Goal: Task Accomplishment & Management: Use online tool/utility

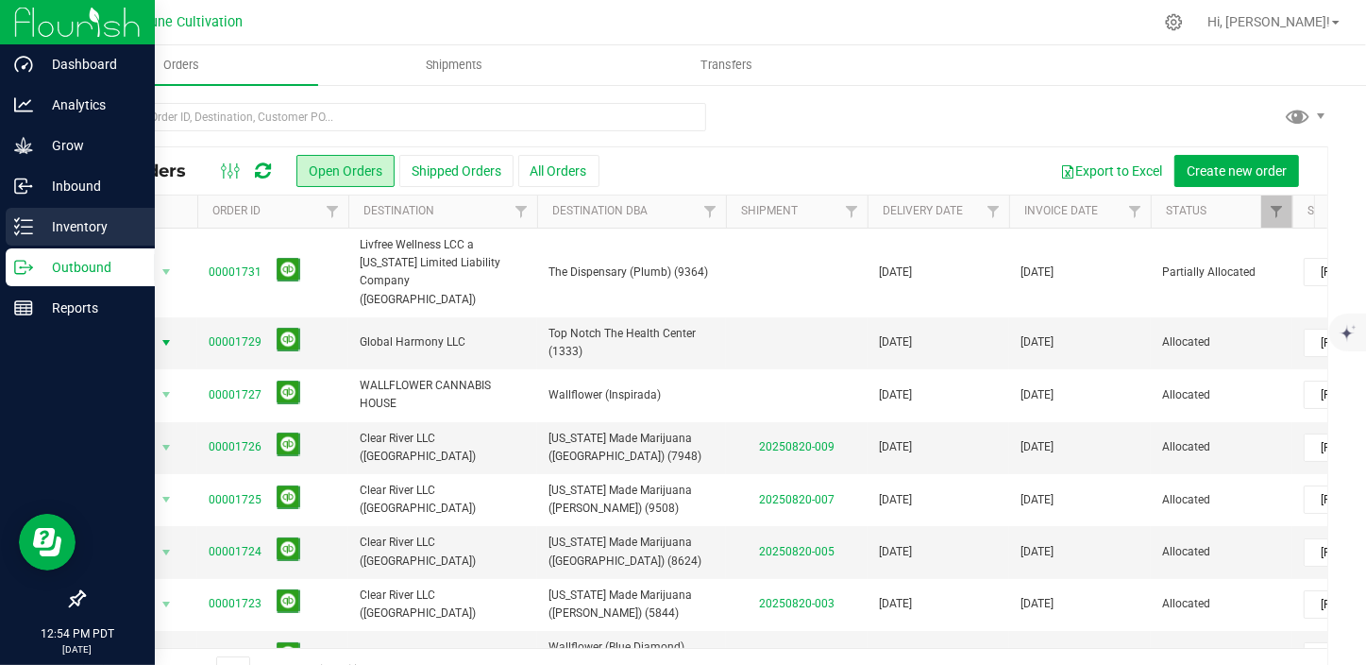
click at [65, 208] on div "Inventory" at bounding box center [80, 227] width 149 height 38
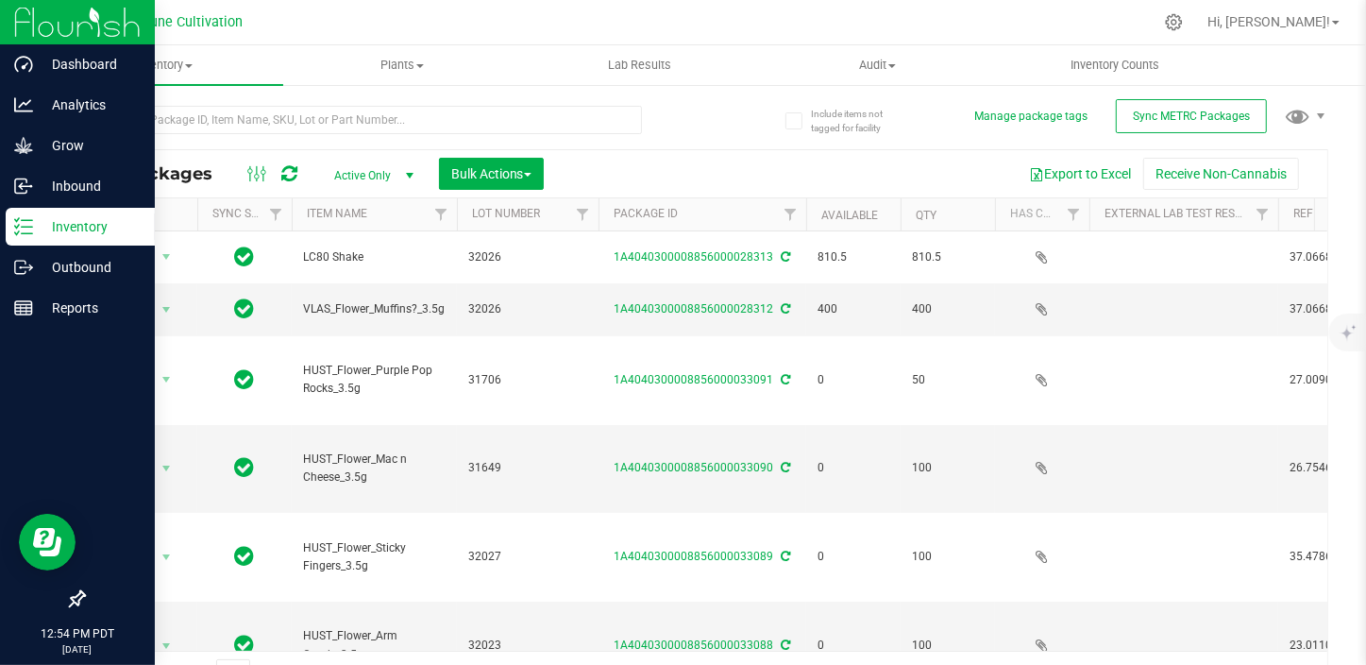
click at [366, 178] on span "Active Only" at bounding box center [370, 175] width 104 height 26
click at [368, 284] on li "All" at bounding box center [369, 291] width 102 height 28
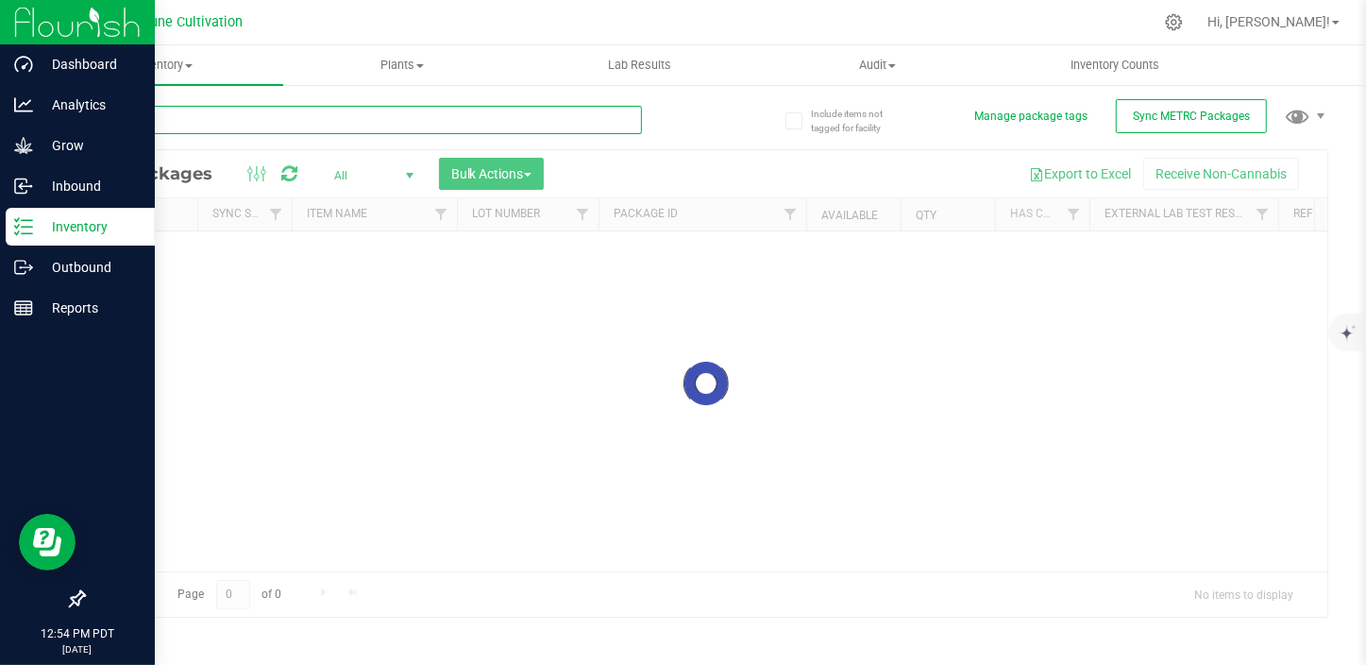
click at [173, 112] on input "text" at bounding box center [362, 120] width 559 height 28
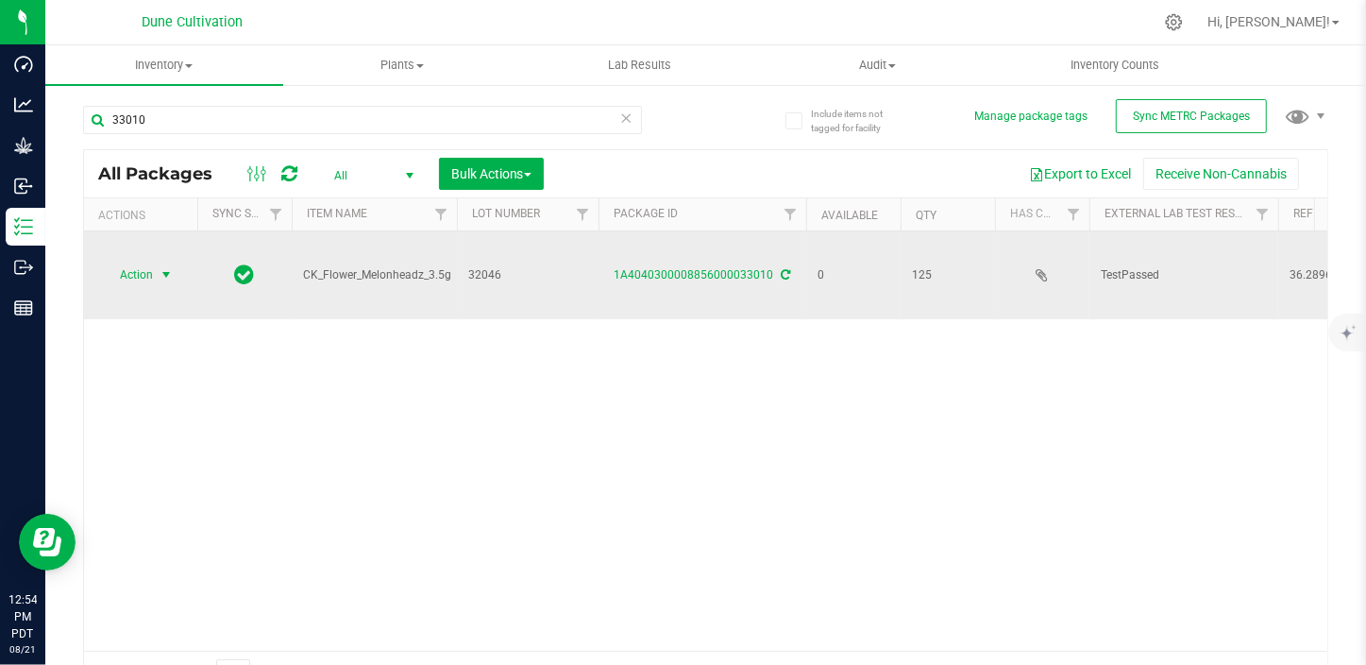
click at [165, 267] on span "select" at bounding box center [166, 274] width 15 height 15
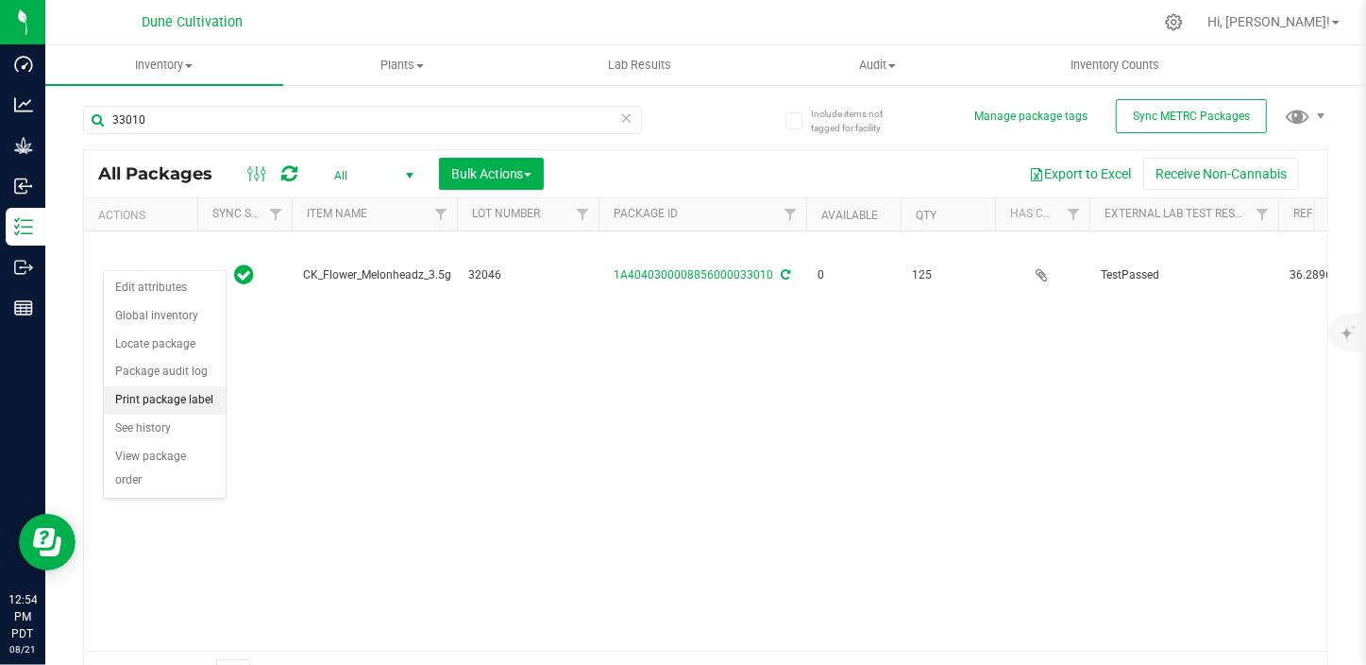
click at [189, 394] on li "Print package label" at bounding box center [165, 400] width 122 height 28
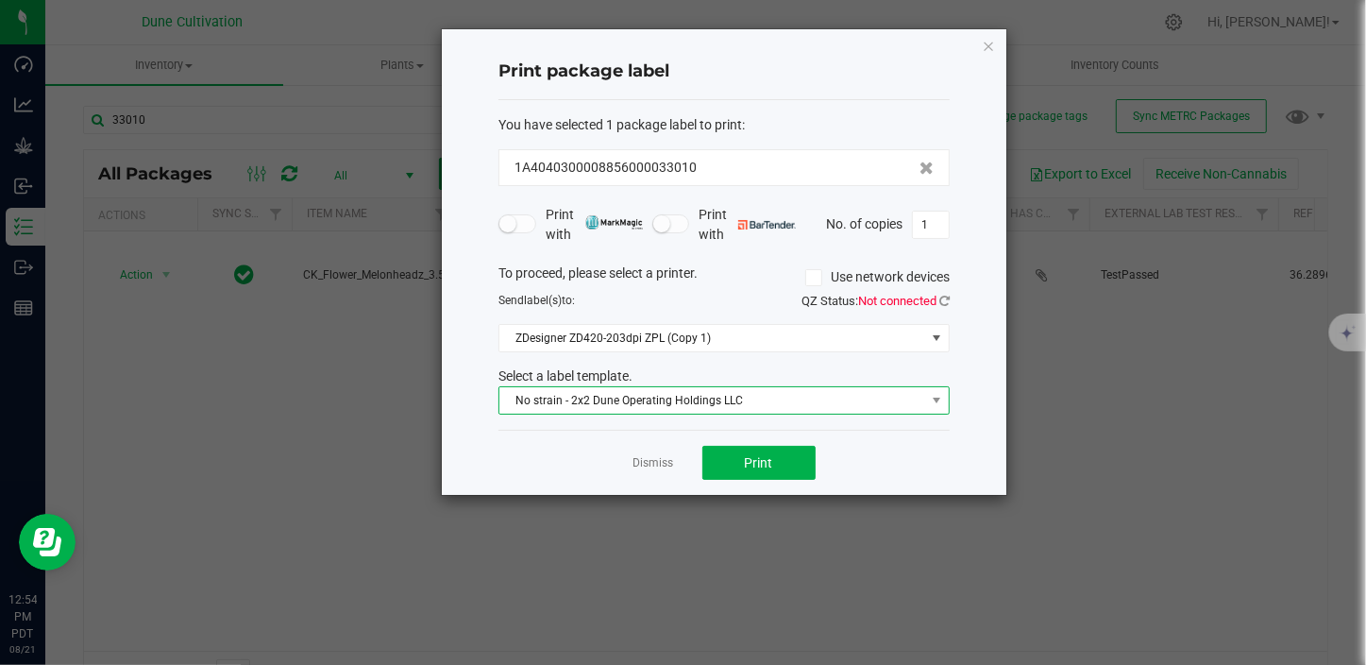
click at [708, 405] on span "No strain - 2x2 Dune Operating Holdings LLC" at bounding box center [712, 400] width 426 height 26
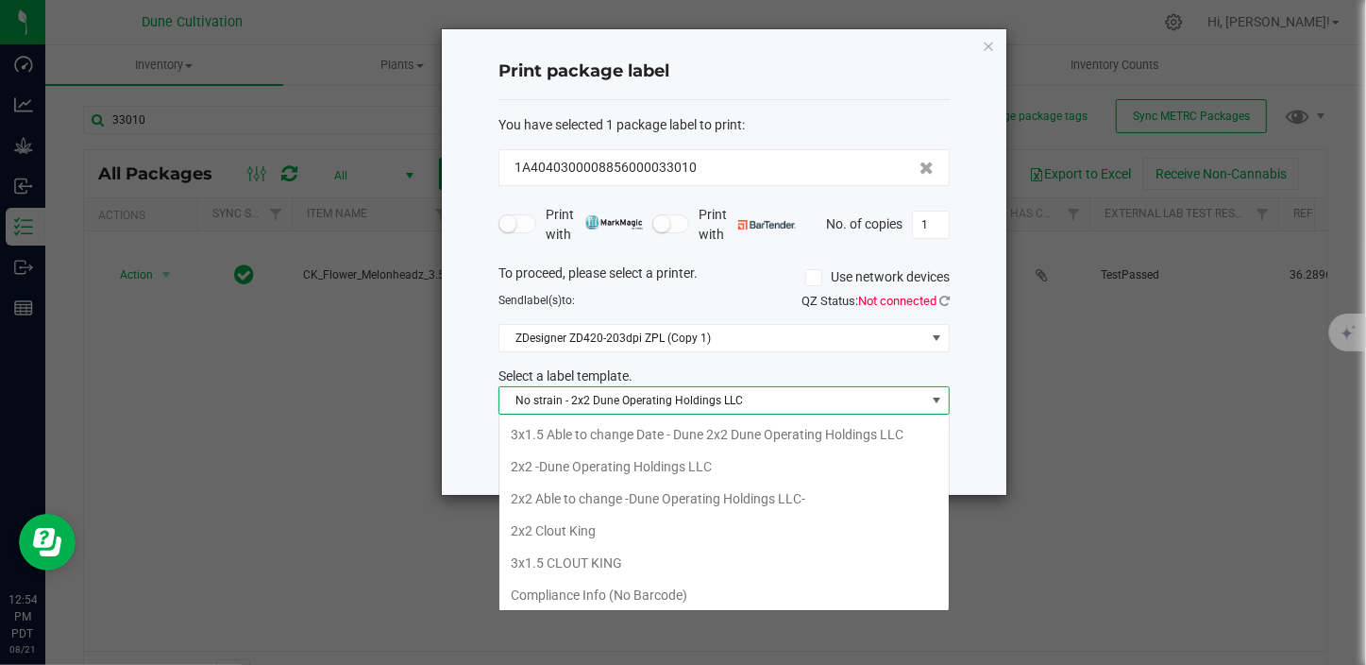
scroll to position [66, 0]
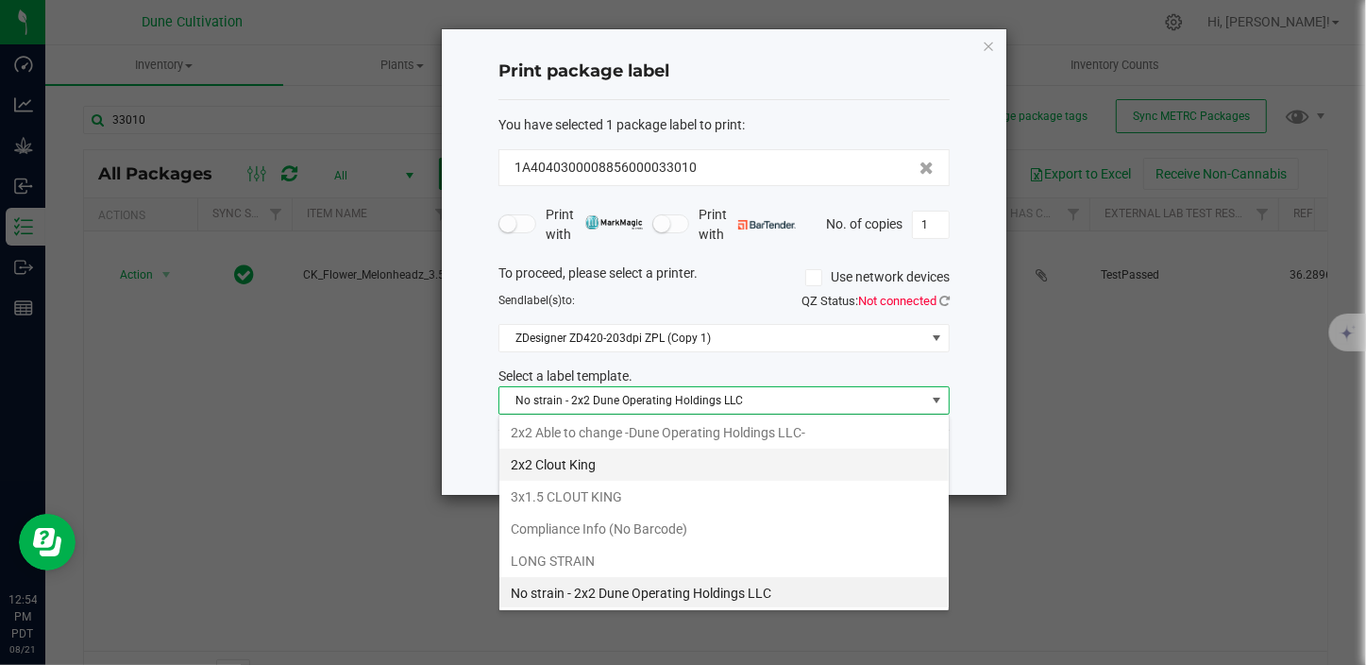
click at [599, 449] on li "2x2 Clout King" at bounding box center [723, 464] width 449 height 32
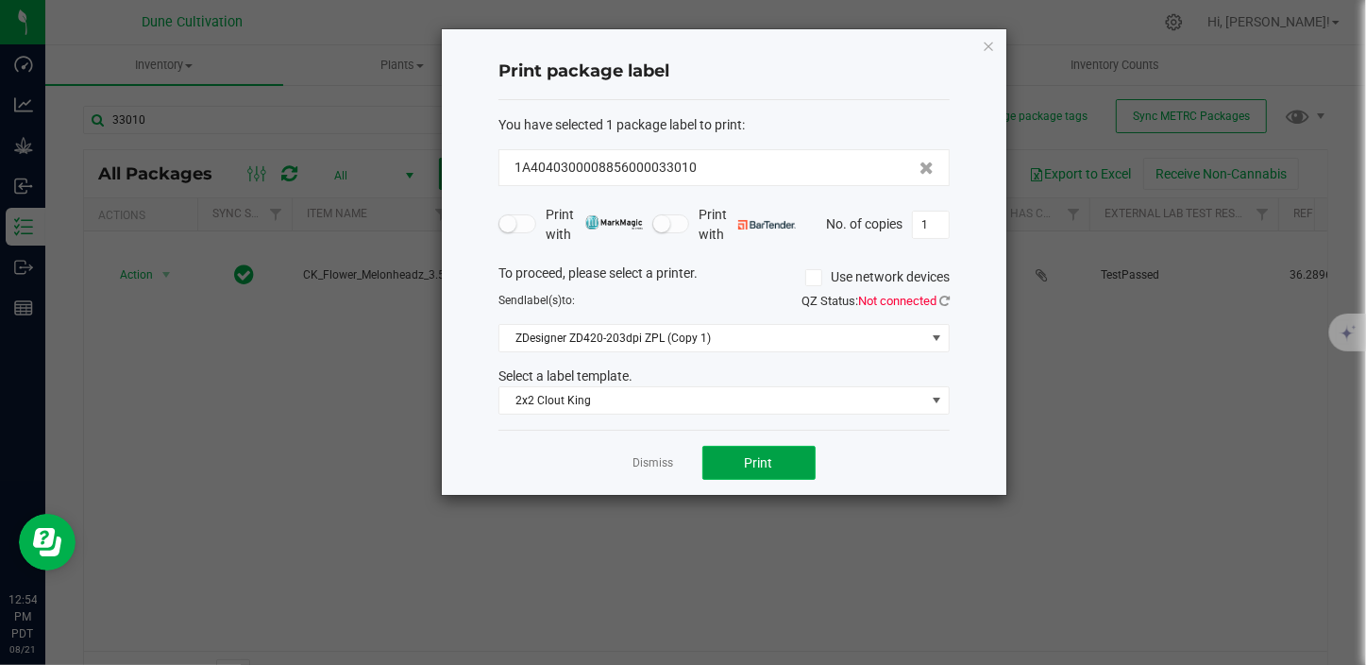
click at [741, 456] on button "Print" at bounding box center [758, 463] width 113 height 34
click at [1091, 505] on ngb-modal-window "Print package label You have selected 1 package label to print : 1A404030000885…" at bounding box center [690, 332] width 1380 height 665
click at [652, 458] on link "Dismiss" at bounding box center [653, 463] width 41 height 16
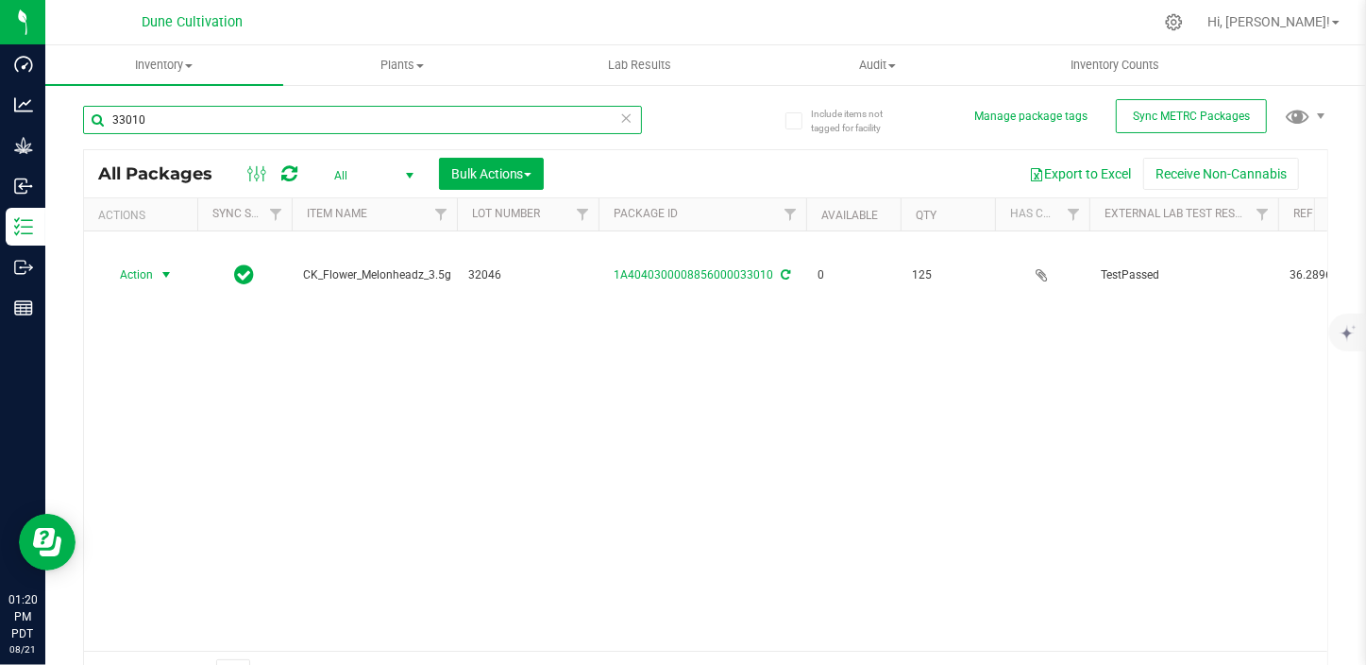
click at [183, 122] on input "33010" at bounding box center [362, 120] width 559 height 28
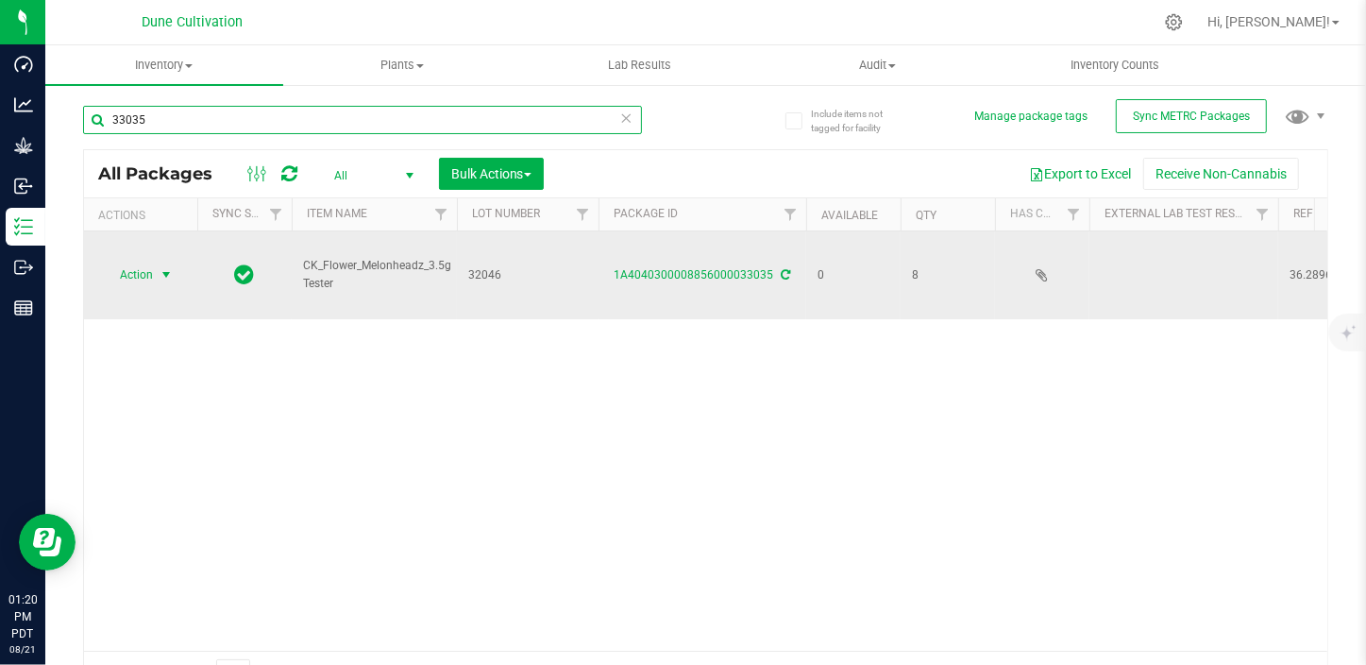
type input "33035"
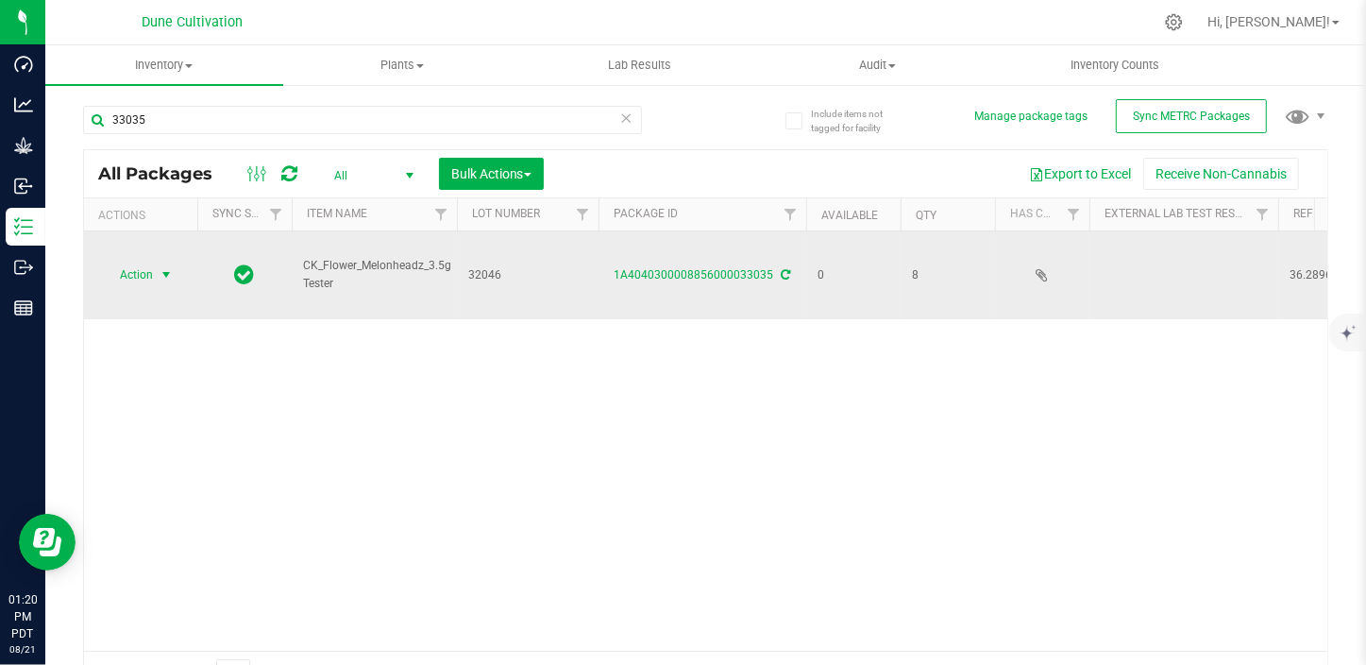
click at [157, 261] on span "select" at bounding box center [167, 274] width 24 height 26
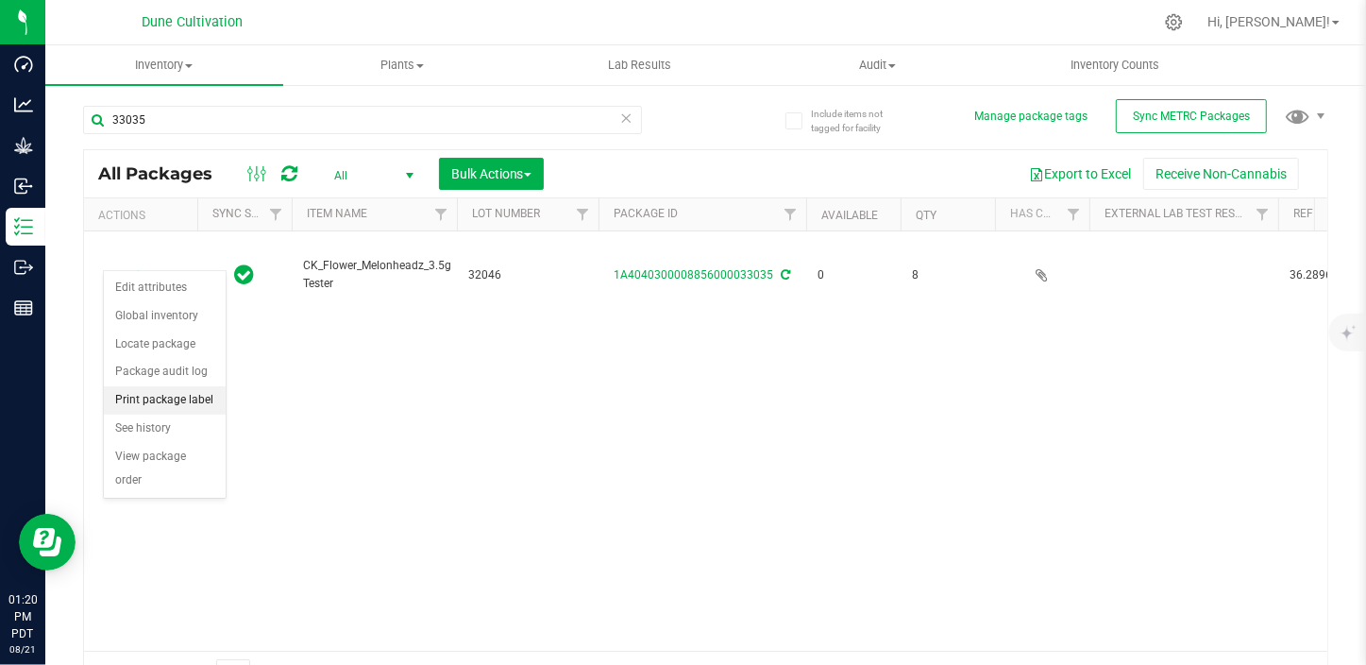
click at [171, 400] on li "Print package label" at bounding box center [165, 400] width 122 height 28
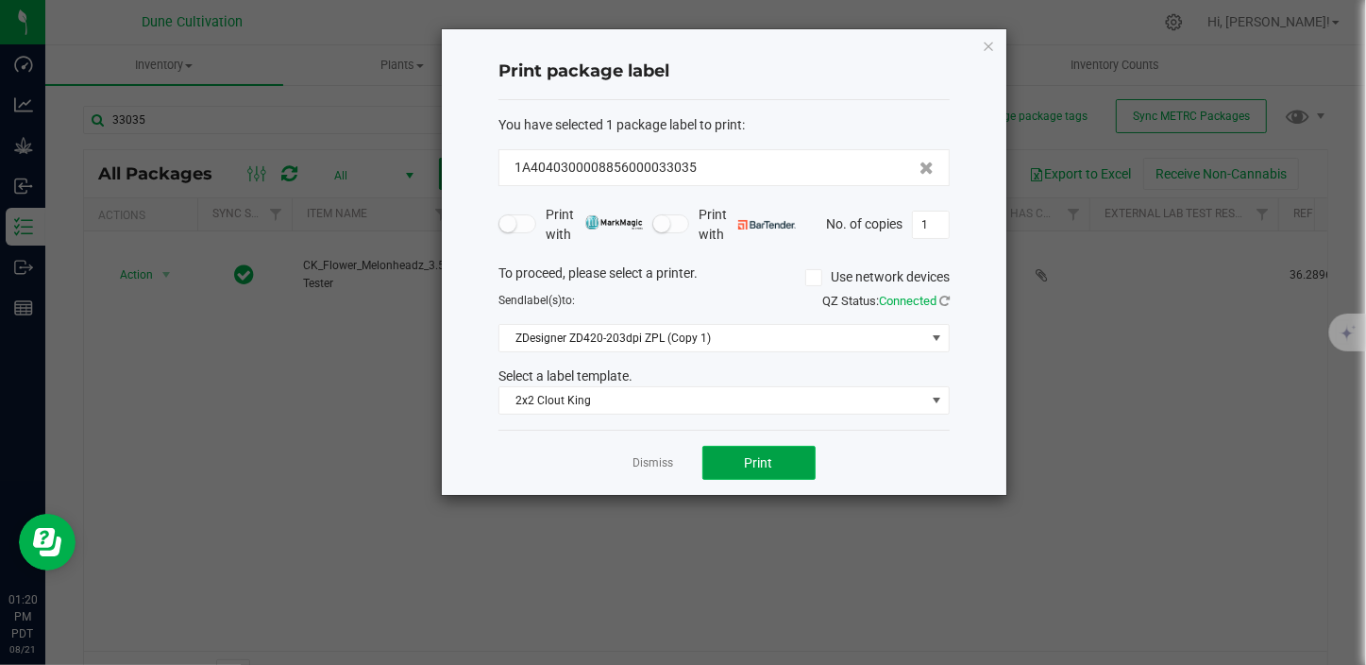
click at [745, 469] on span "Print" at bounding box center [759, 462] width 28 height 15
click at [651, 465] on link "Dismiss" at bounding box center [653, 463] width 41 height 16
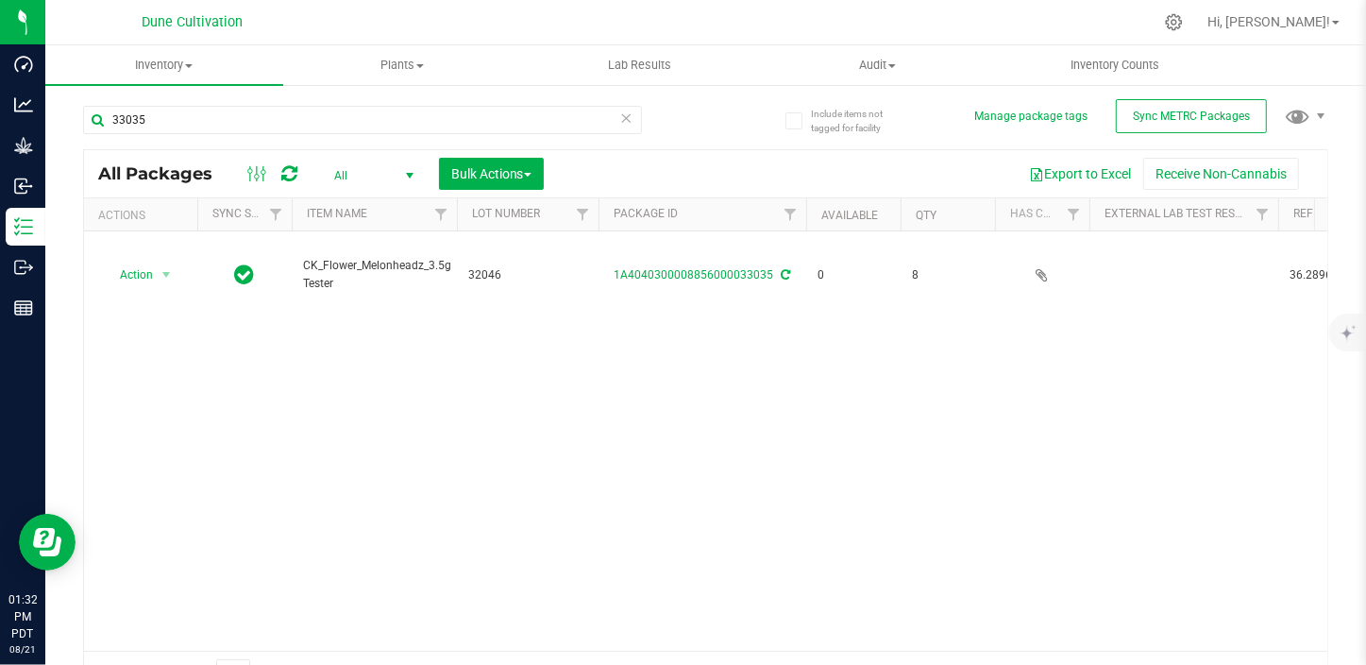
click at [1064, 411] on div "Action Action Edit attributes Global inventory Locate package Package audit log…" at bounding box center [705, 440] width 1243 height 419
